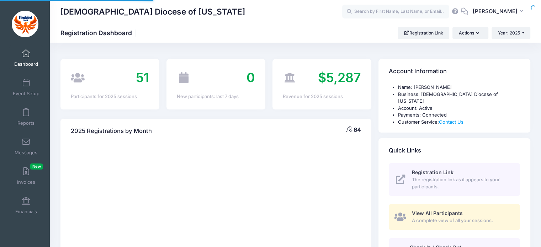
select select
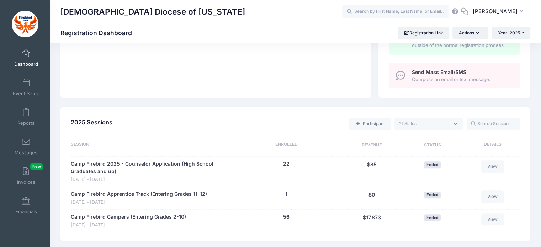
scroll to position [279, 0]
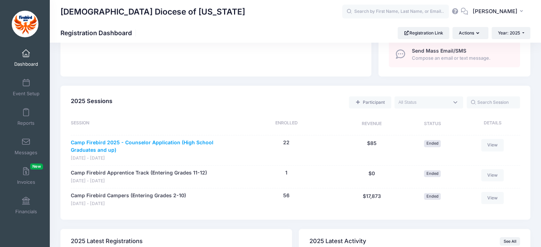
click at [158, 139] on link "Camp Firebird 2025 - Counselor Application (High School Graduates and up)" at bounding box center [150, 146] width 158 height 15
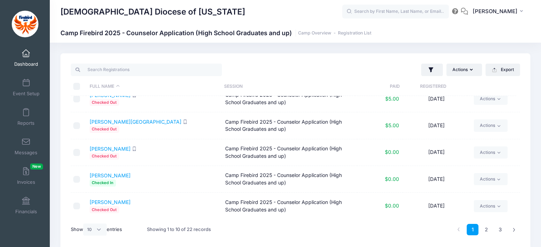
scroll to position [30, 0]
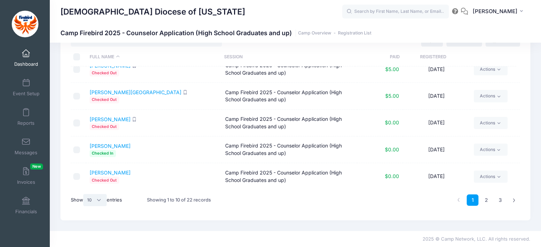
click at [99, 199] on select "All 10 25 50" at bounding box center [94, 200] width 23 height 12
select select "50"
click at [84, 194] on select "All 10 25 50" at bounding box center [94, 200] width 23 height 12
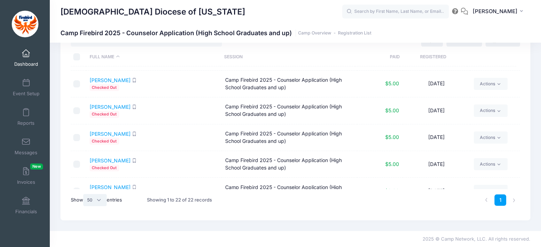
scroll to position [465, 0]
